Goal: Download file/media

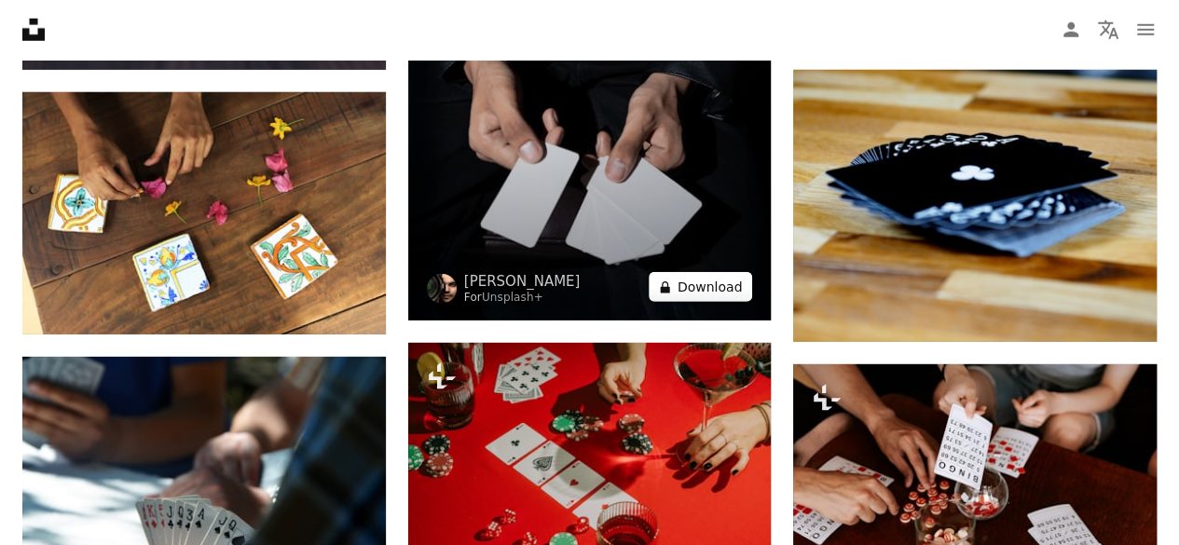
scroll to position [20380, 0]
click at [699, 275] on button "A lock Download" at bounding box center [701, 287] width 104 height 30
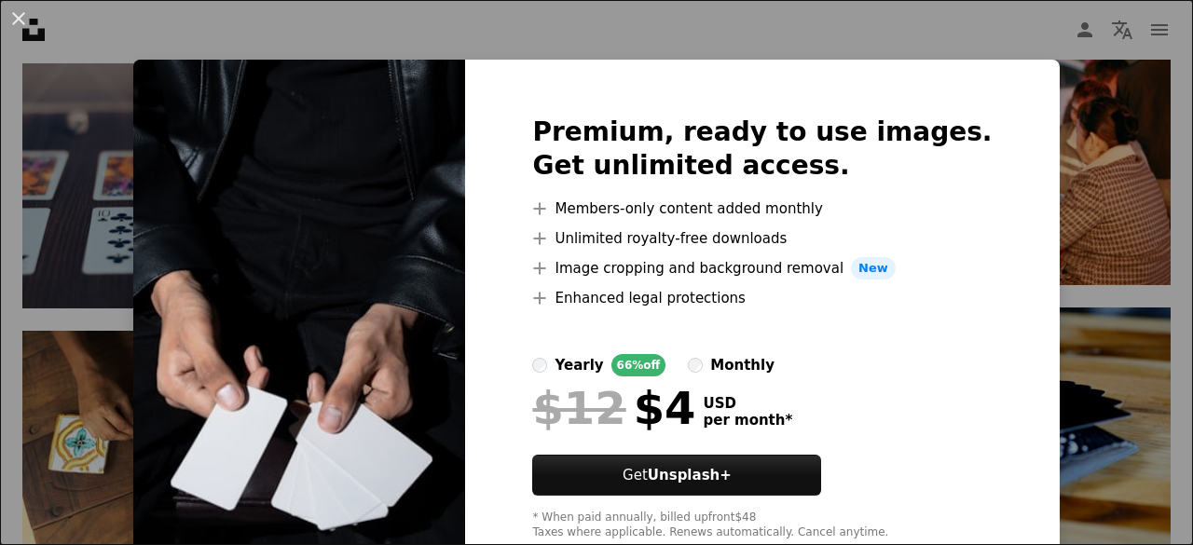
click at [663, 274] on li "A plus sign Image cropping and background removal New" at bounding box center [762, 268] width 460 height 22
click at [427, 219] on img at bounding box center [299, 328] width 332 height 537
click at [1098, 174] on div "An X shape Premium, ready to use images. Get unlimited access. A plus sign Memb…" at bounding box center [596, 272] width 1193 height 545
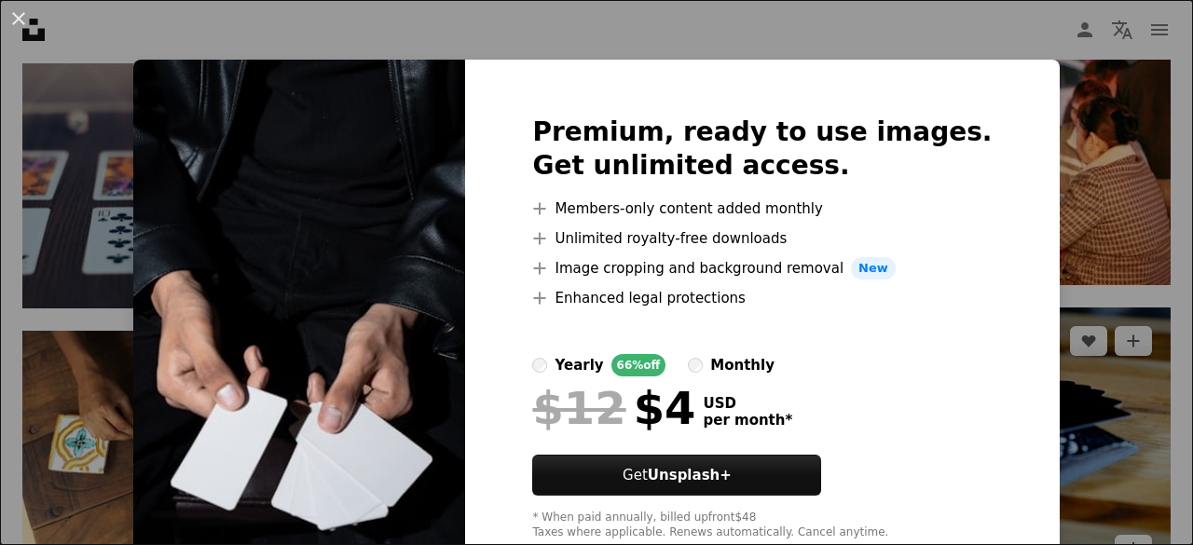
click at [1018, 308] on img at bounding box center [987, 446] width 368 height 276
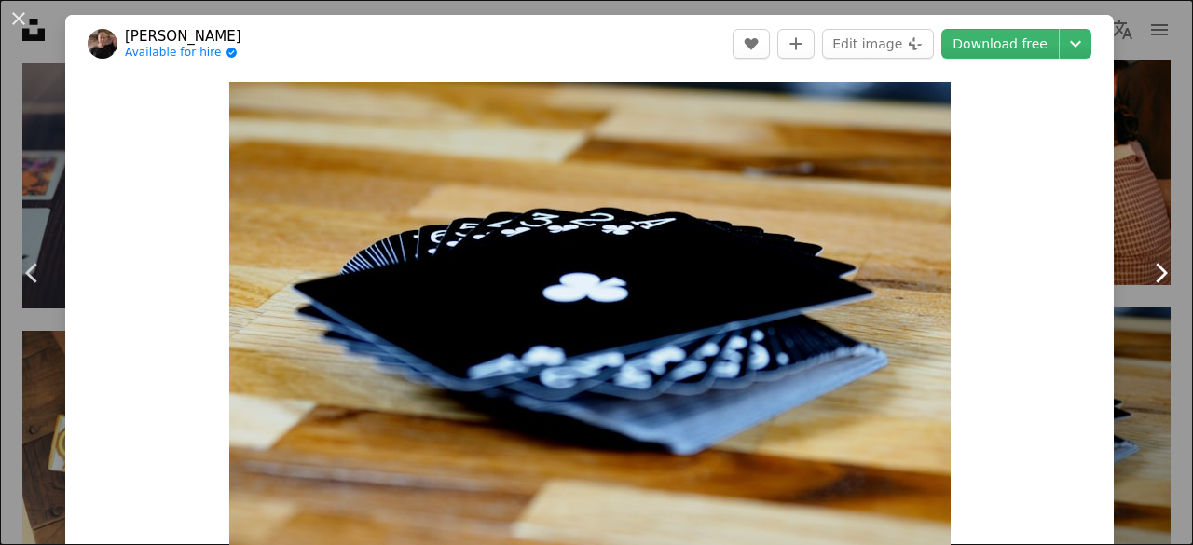
click at [1139, 210] on link "Chevron right" at bounding box center [1160, 273] width 65 height 179
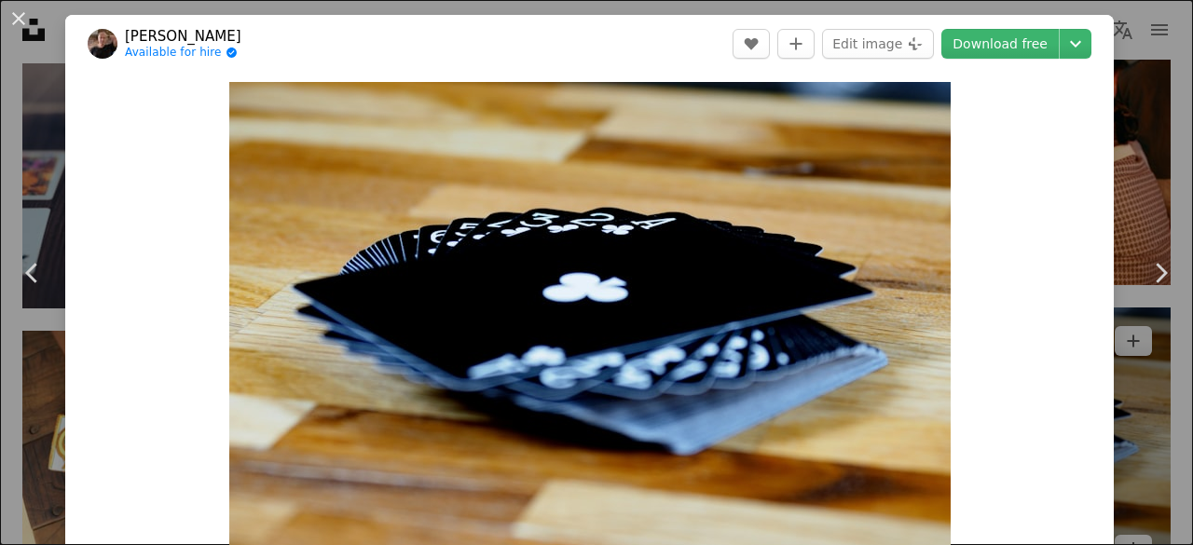
click at [1124, 178] on div "An X shape Chevron left Chevron right [PERSON_NAME] Available for hire A checkm…" at bounding box center [596, 272] width 1193 height 545
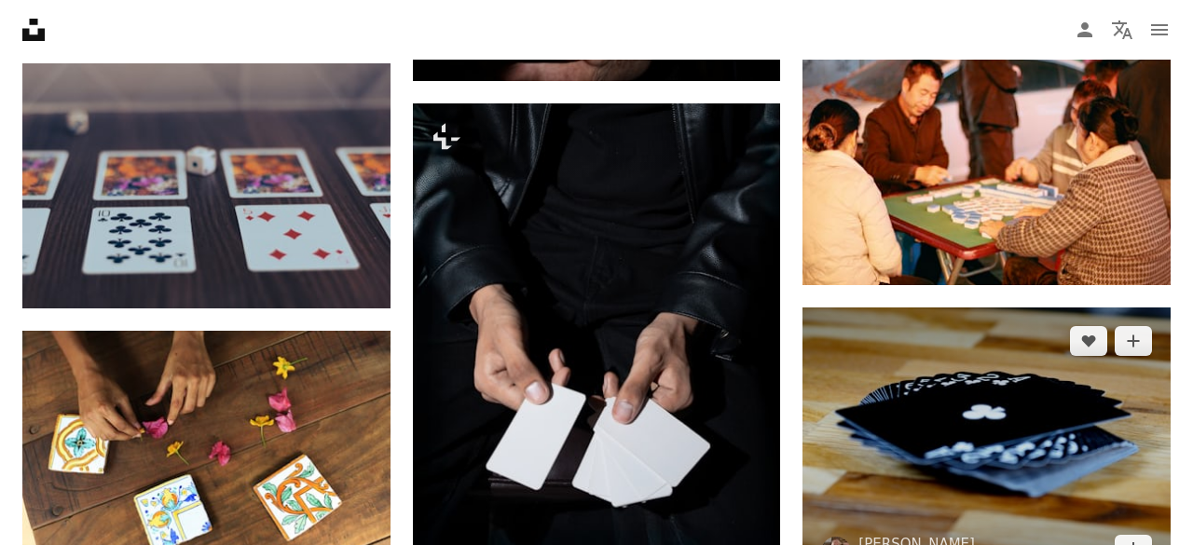
click at [1127, 308] on img at bounding box center [987, 446] width 368 height 276
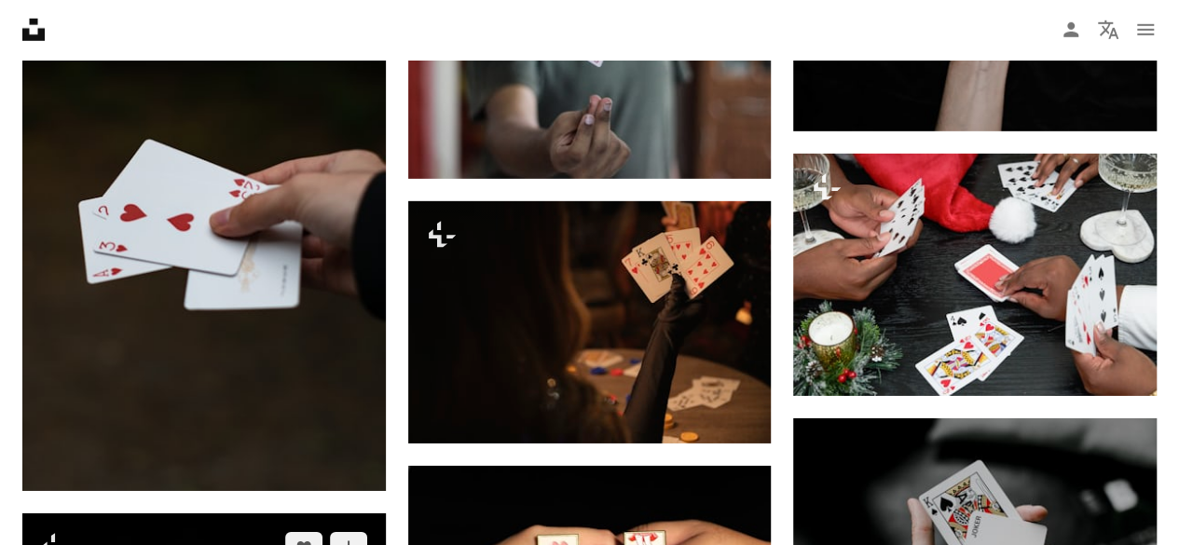
scroll to position [2823, 0]
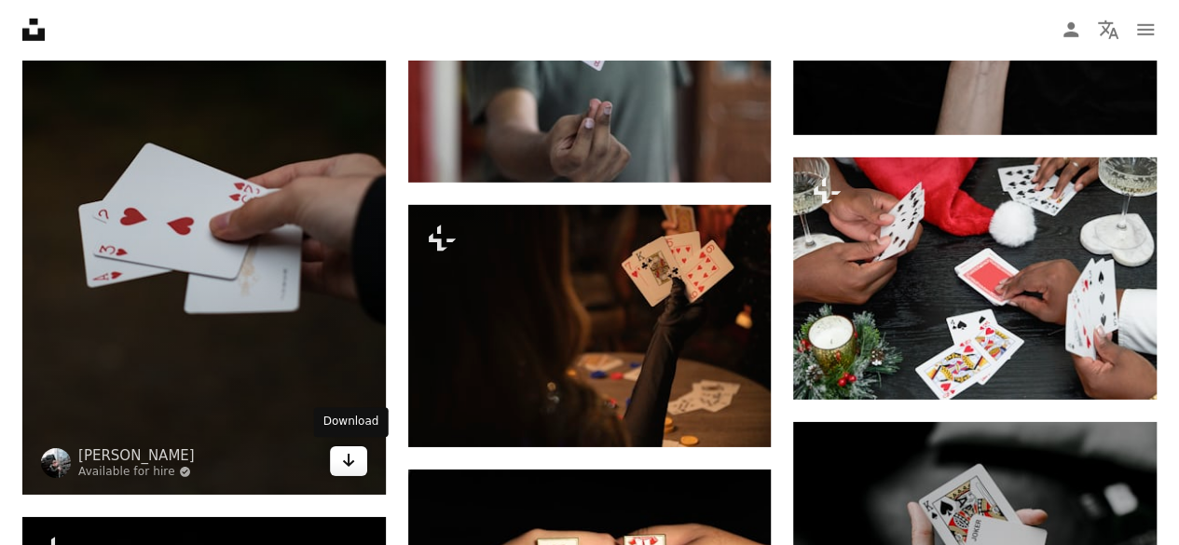
click at [352, 464] on icon "Arrow pointing down" at bounding box center [348, 460] width 15 height 22
click at [352, 454] on icon "Arrow pointing down" at bounding box center [348, 460] width 15 height 22
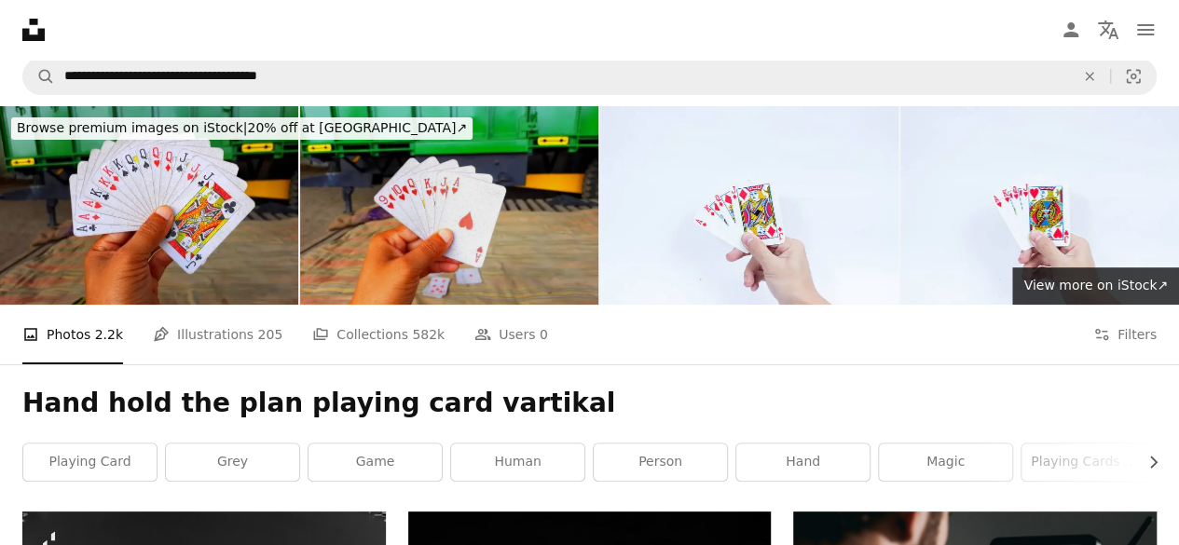
scroll to position [0, 0]
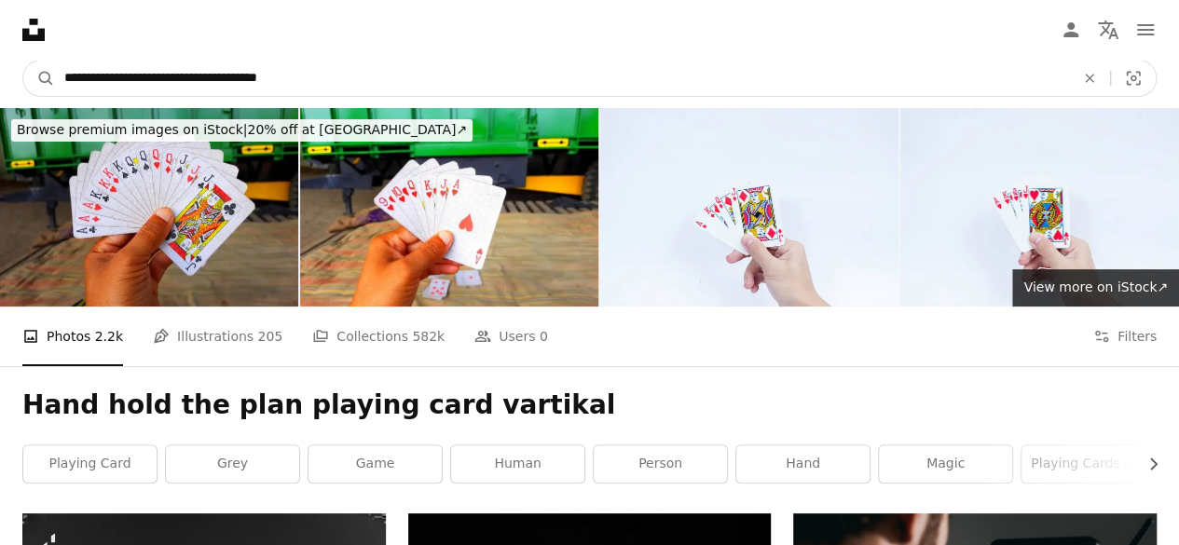
click at [296, 77] on input "**********" at bounding box center [562, 78] width 1014 height 35
type input "*"
type input "**********"
click at [23, 61] on button "A magnifying glass" at bounding box center [39, 78] width 32 height 35
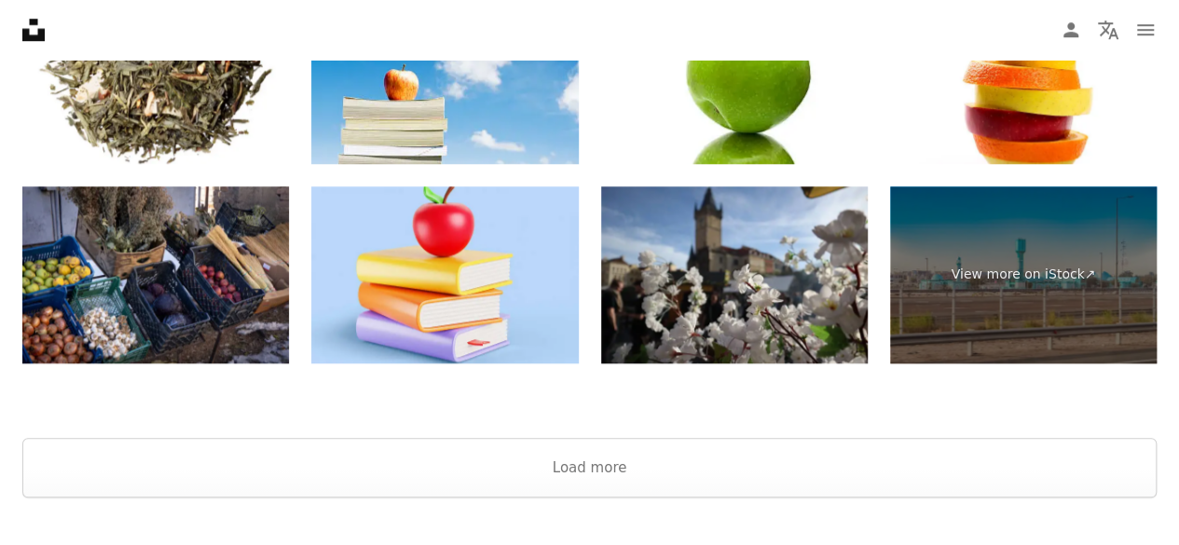
scroll to position [4499, 0]
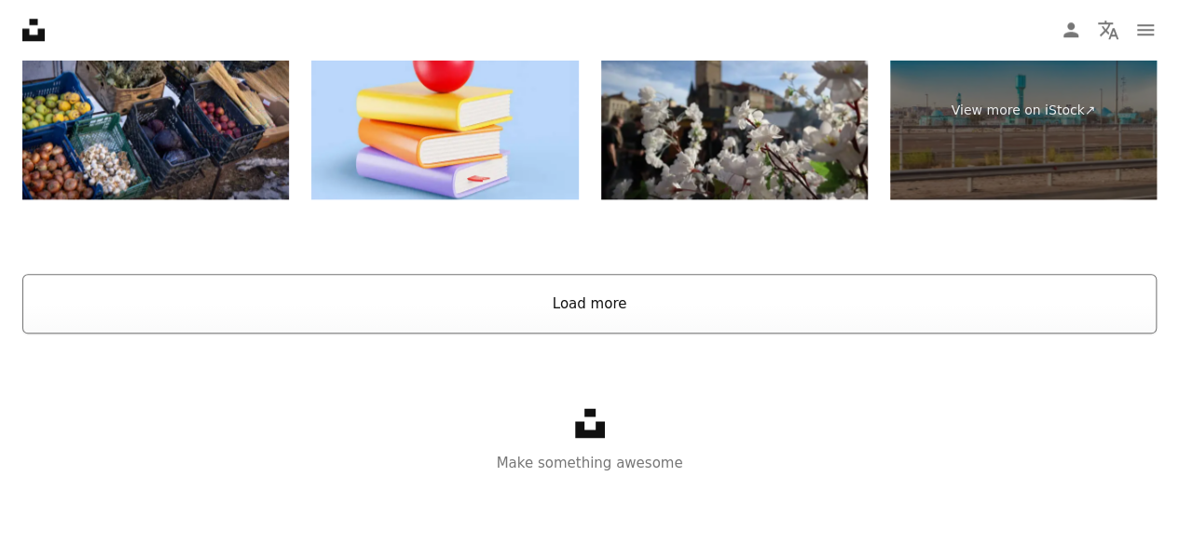
click at [688, 290] on button "Load more" at bounding box center [589, 304] width 1134 height 60
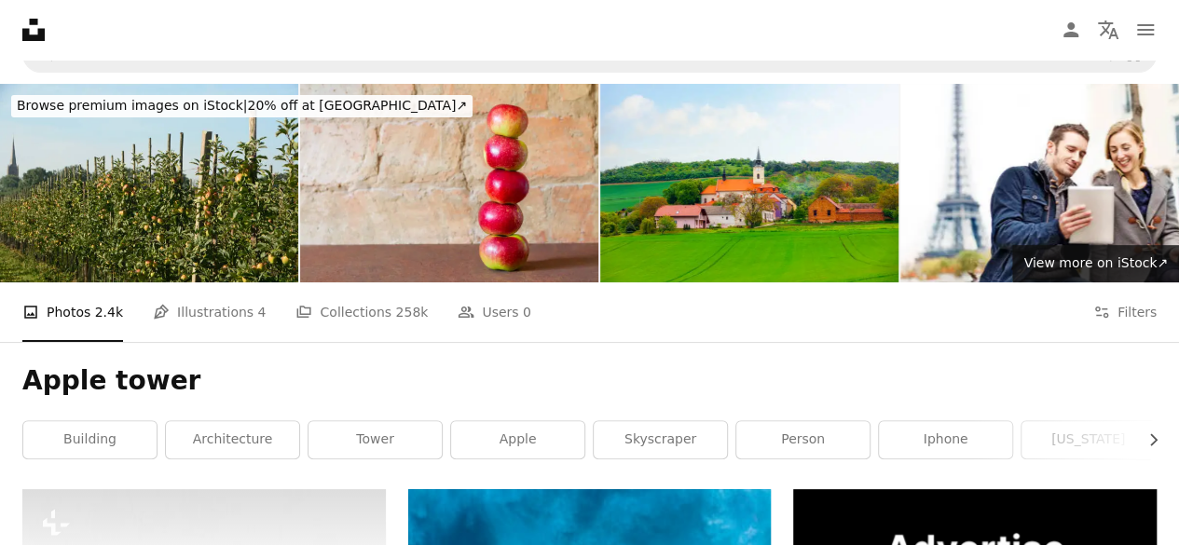
scroll to position [0, 0]
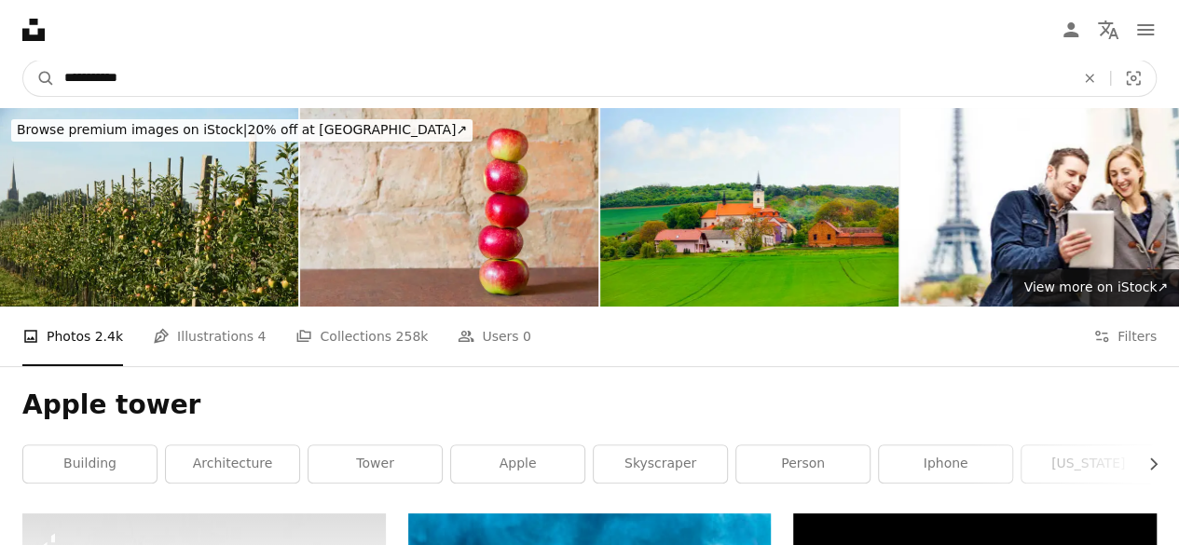
click at [94, 78] on input "**********" at bounding box center [562, 78] width 1014 height 35
click at [131, 77] on input "**********" at bounding box center [562, 78] width 1014 height 35
type input "**********"
click button "A magnifying glass" at bounding box center [39, 78] width 32 height 35
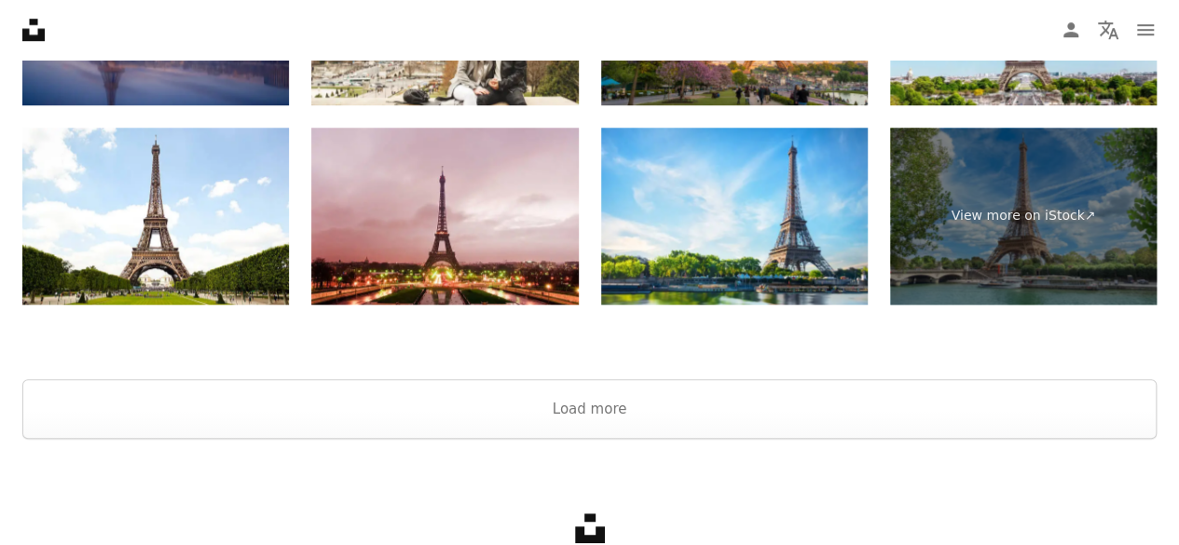
scroll to position [4368, 0]
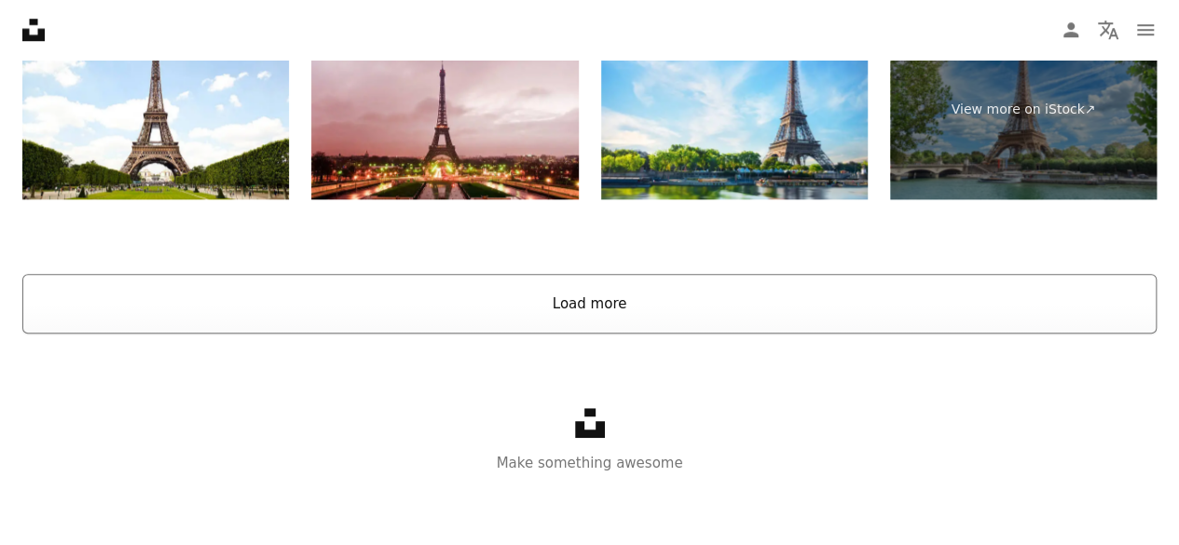
click at [497, 301] on button "Load more" at bounding box center [589, 304] width 1134 height 60
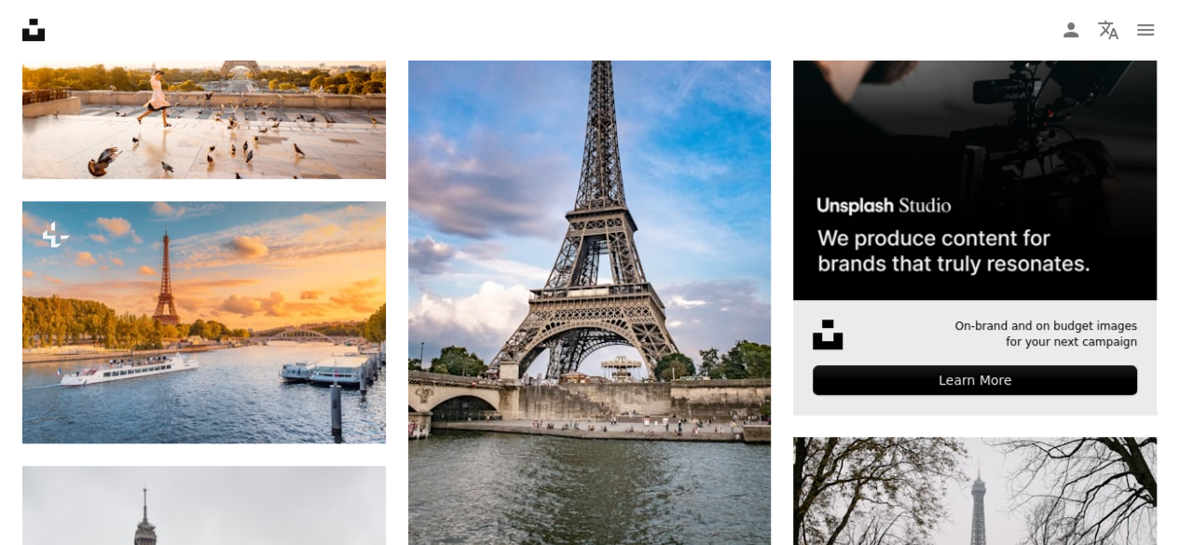
scroll to position [634, 0]
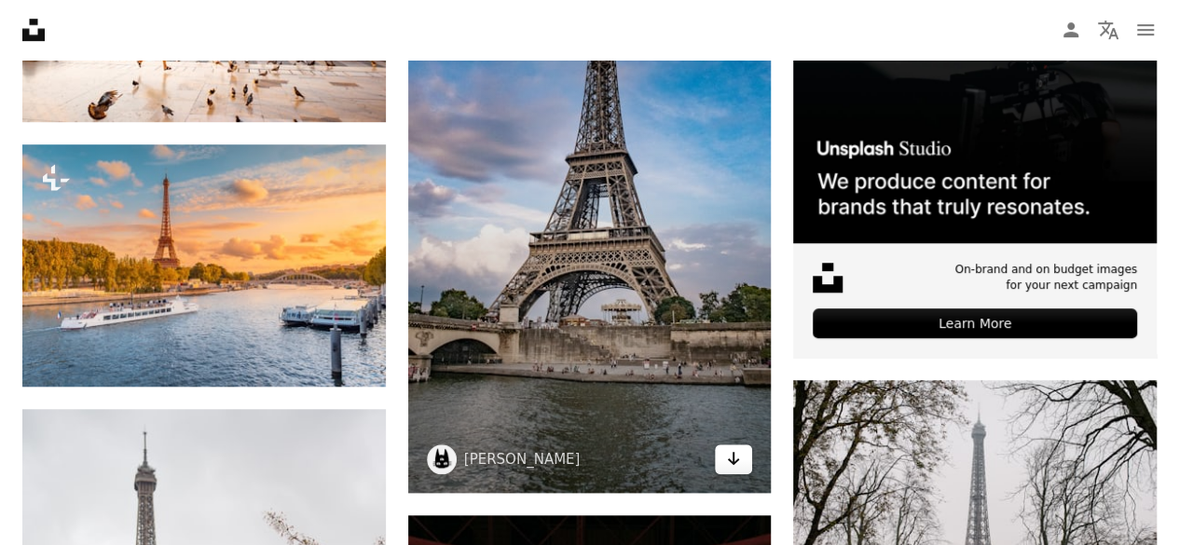
click at [735, 460] on icon "Download" at bounding box center [734, 458] width 12 height 13
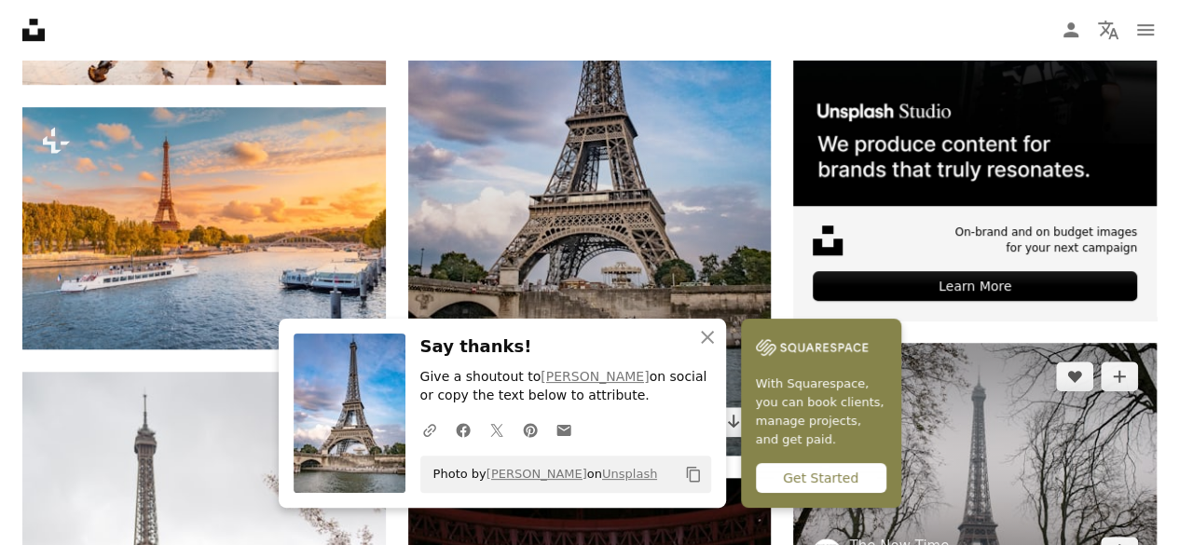
scroll to position [727, 0]
